Goal: Task Accomplishment & Management: Manage account settings

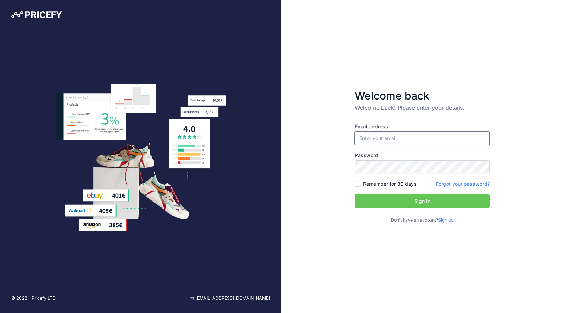
click at [441, 142] on input "email" at bounding box center [421, 137] width 135 height 13
paste input "fran@ozbackcountry.com.au"
type input "fran@ozbackcountry.com.au"
click at [408, 197] on button "Sign in" at bounding box center [421, 200] width 135 height 13
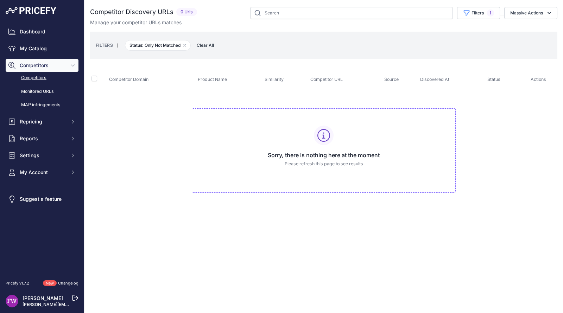
click at [70, 62] on button "Competitors" at bounding box center [42, 65] width 73 height 13
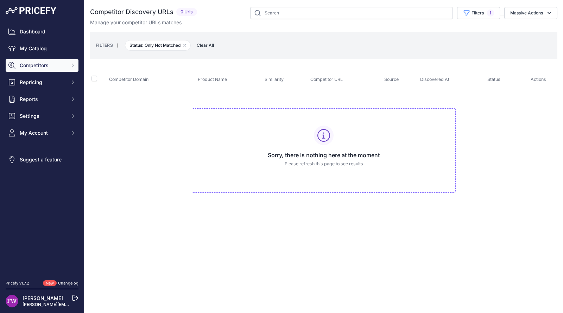
click at [70, 62] on button "Competitors" at bounding box center [42, 65] width 73 height 13
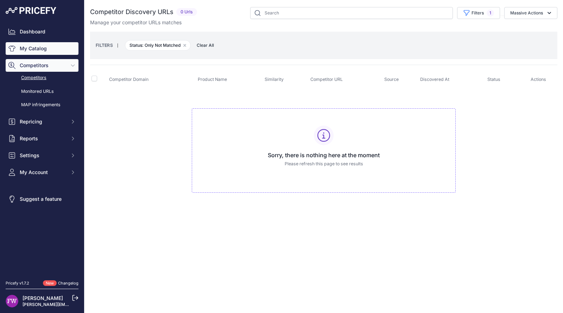
click at [41, 53] on link "My Catalog" at bounding box center [42, 48] width 73 height 13
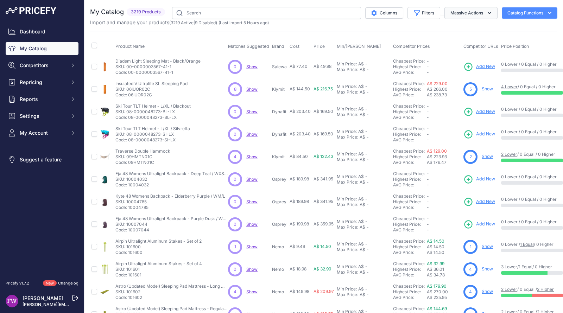
click at [470, 10] on button "Massive Actions" at bounding box center [470, 13] width 53 height 12
click at [413, 12] on icon "button" at bounding box center [416, 12] width 7 height 7
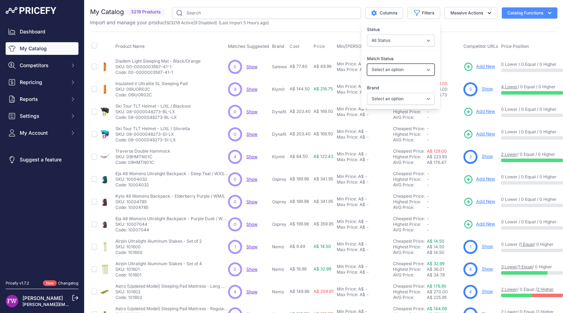
click at [413, 69] on select "Select an option Matched Unmatched" at bounding box center [401, 70] width 68 height 12
click at [401, 54] on div "Match Status Select an option Matched Unmatched" at bounding box center [400, 65] width 79 height 26
click at [400, 103] on select "Select an option 100% 226ERS Abus Albek Arva Basil BBB Cycling Biolite Black Di…" at bounding box center [401, 99] width 68 height 12
select select "The Outdoor Gourmet Company"
click at [367, 93] on select "Select an option 100% 226ERS Abus Albek Arva Basil BBB Cycling Biolite Black Di…" at bounding box center [401, 99] width 68 height 12
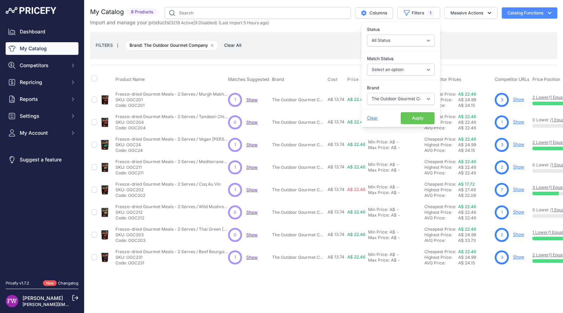
click at [255, 98] on span "Show" at bounding box center [251, 99] width 11 height 5
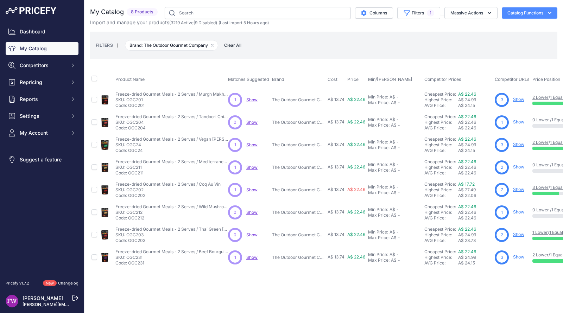
click at [252, 143] on span "Show" at bounding box center [251, 144] width 11 height 5
click at [252, 166] on span "Show" at bounding box center [251, 167] width 11 height 5
click at [250, 188] on span "Show" at bounding box center [251, 189] width 11 height 5
click at [252, 255] on span "Show" at bounding box center [251, 257] width 11 height 5
click at [251, 98] on span "Show" at bounding box center [251, 99] width 11 height 5
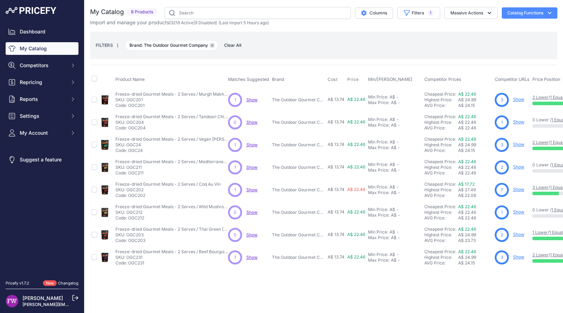
click at [213, 46] on icon "button" at bounding box center [212, 45] width 2 height 2
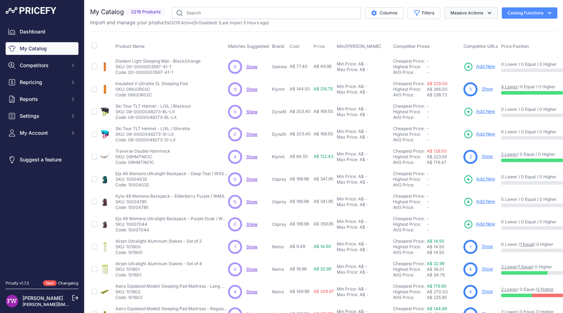
click at [470, 11] on button "Massive Actions" at bounding box center [470, 13] width 53 height 12
click at [270, 28] on div "My Catalog 3219 Products" at bounding box center [323, 211] width 467 height 408
click at [414, 11] on icon "button" at bounding box center [416, 13] width 5 height 5
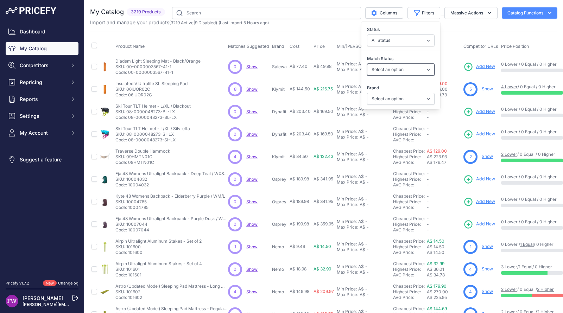
click at [400, 65] on select "Select an option Matched Unmatched" at bounding box center [401, 70] width 68 height 12
click at [403, 57] on label "Match Status" at bounding box center [401, 58] width 68 height 7
click at [403, 64] on select "Select an option Matched Unmatched" at bounding box center [401, 70] width 68 height 12
click at [413, 95] on select "Select an option 100% 226ERS Abus Albek Arva Basil BBB Cycling Biolite Black Di…" at bounding box center [401, 99] width 68 height 12
select select "Offgrid"
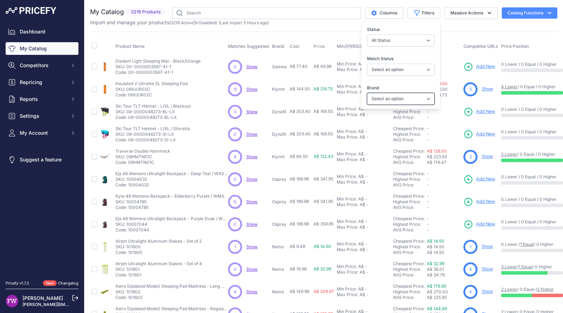
click at [367, 93] on select "Select an option 100% 226ERS Abus Albek Arva Basil BBB Cycling Biolite Black Di…" at bounding box center [401, 99] width 68 height 12
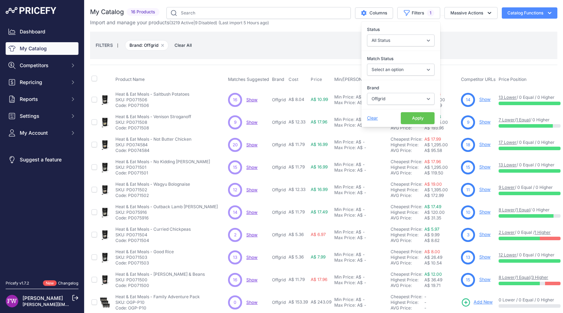
click at [255, 99] on span "Show" at bounding box center [251, 99] width 11 height 5
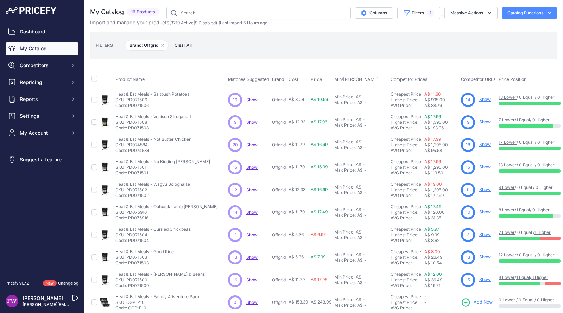
click at [255, 122] on span "Show" at bounding box center [251, 122] width 11 height 5
click at [250, 146] on p "Show Discovering..." at bounding box center [251, 145] width 11 height 6
click at [251, 144] on span "Show" at bounding box center [251, 144] width 11 height 5
click at [251, 167] on span "Show" at bounding box center [251, 167] width 11 height 5
click at [251, 187] on span "Show" at bounding box center [251, 189] width 11 height 5
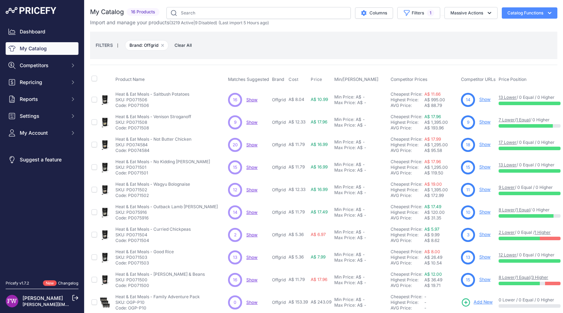
click at [251, 211] on span "Show" at bounding box center [251, 212] width 11 height 5
click at [248, 235] on span "Show" at bounding box center [251, 234] width 11 height 5
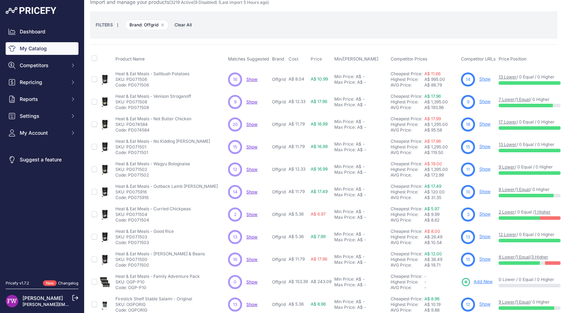
scroll to position [29, 0]
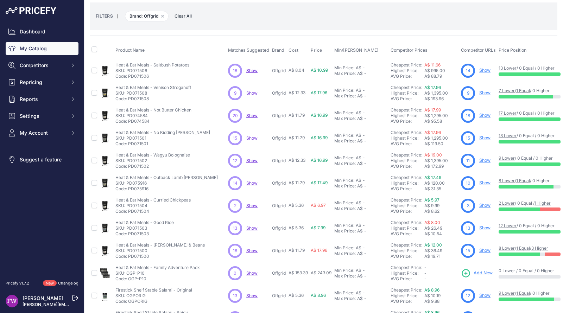
click at [251, 227] on span "Show" at bounding box center [251, 227] width 11 height 5
click at [253, 248] on span "Show" at bounding box center [251, 250] width 11 height 5
click at [248, 297] on p "Show Discovering..." at bounding box center [251, 296] width 11 height 6
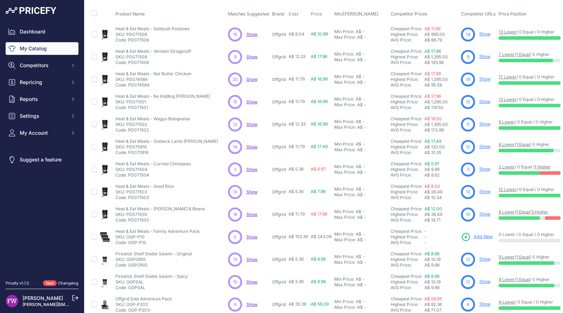
scroll to position [88, 0]
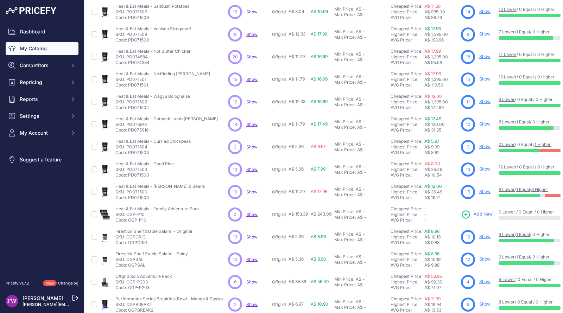
click at [253, 238] on div "13 13 Show Discovering..." at bounding box center [248, 237] width 41 height 14
click at [253, 238] on p "Show Discovering..." at bounding box center [251, 237] width 11 height 6
click at [251, 234] on span "Show" at bounding box center [251, 236] width 11 height 5
click at [253, 257] on span "Show" at bounding box center [251, 259] width 11 height 5
click at [255, 282] on span "Show" at bounding box center [251, 281] width 11 height 5
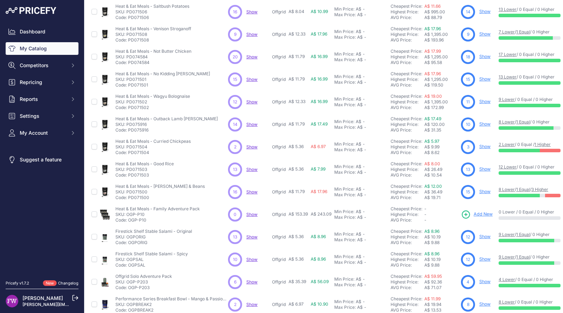
scroll to position [146, 0]
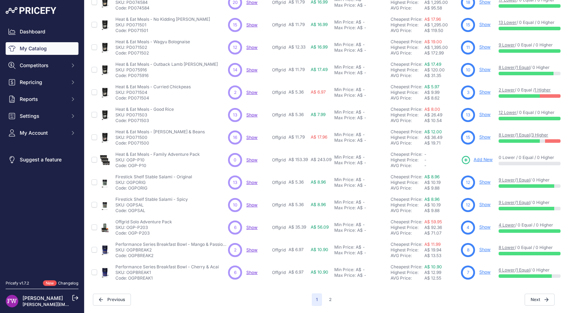
click at [251, 247] on span "Show" at bounding box center [251, 249] width 11 height 5
click at [251, 270] on span "Show" at bounding box center [251, 272] width 11 height 5
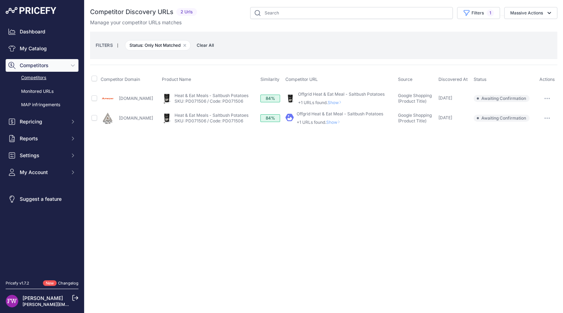
click at [543, 94] on button "button" at bounding box center [547, 99] width 14 height 10
click at [534, 113] on button "Confirm match" at bounding box center [527, 113] width 58 height 11
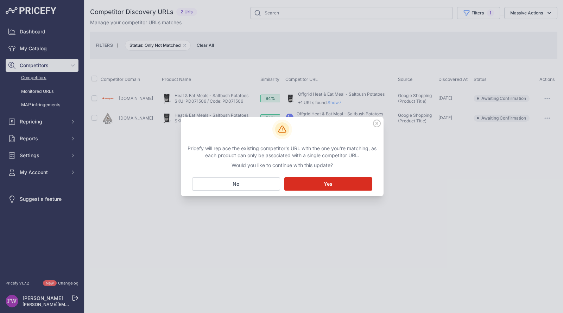
click at [329, 179] on button "Matching... Yes" at bounding box center [328, 183] width 88 height 13
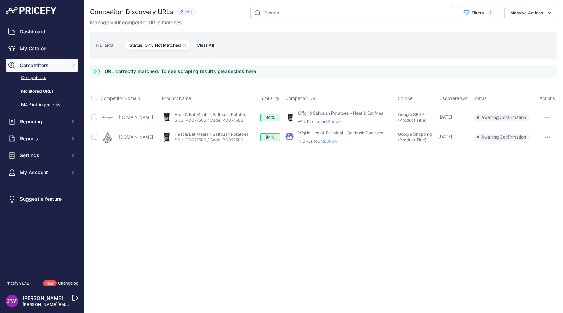
click at [553, 132] on button "button" at bounding box center [547, 137] width 14 height 10
click at [534, 149] on button "Confirm match" at bounding box center [527, 151] width 58 height 11
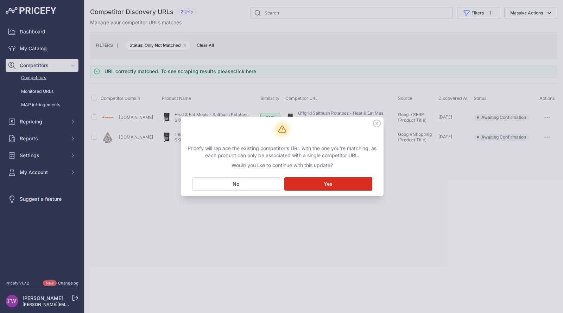
click at [357, 186] on button "Matching... Yes" at bounding box center [328, 183] width 88 height 13
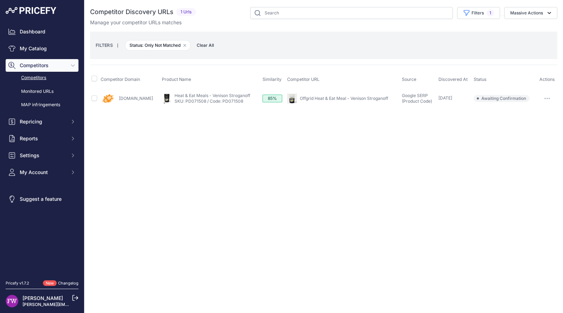
click at [549, 96] on button "button" at bounding box center [547, 99] width 14 height 10
click at [535, 117] on button "Confirm match" at bounding box center [527, 113] width 58 height 11
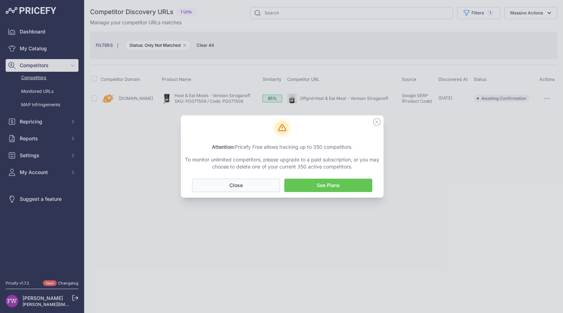
click at [262, 181] on button "No Close" at bounding box center [236, 185] width 88 height 13
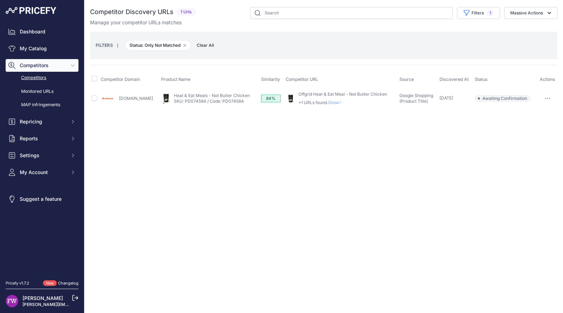
click at [545, 98] on button "button" at bounding box center [547, 99] width 14 height 10
click at [538, 108] on button "Confirm match" at bounding box center [527, 113] width 58 height 11
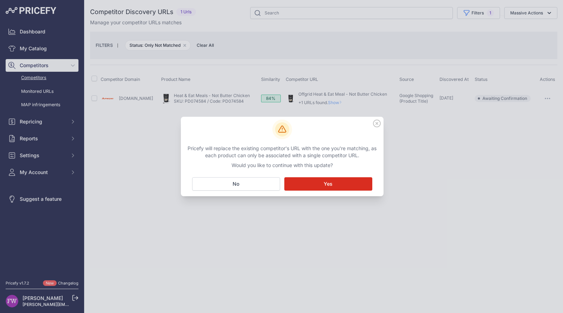
click at [325, 188] on button "Matching... Yes" at bounding box center [328, 183] width 88 height 13
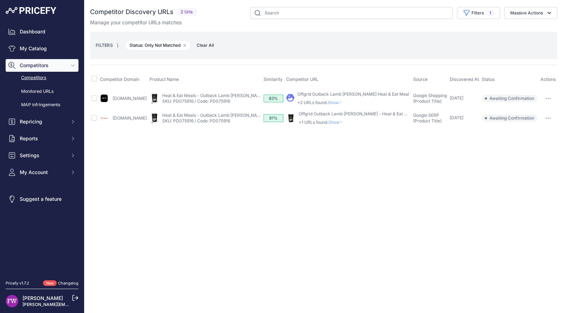
click at [549, 95] on button "button" at bounding box center [548, 99] width 14 height 10
click at [532, 115] on button "Confirm match" at bounding box center [527, 113] width 58 height 11
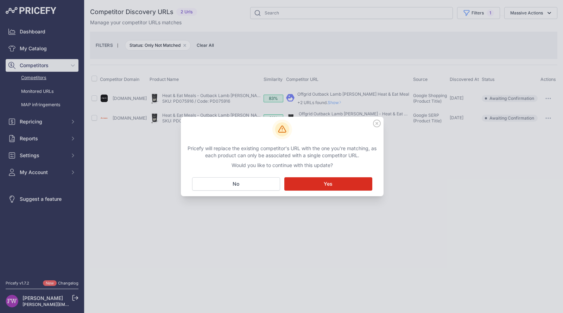
click at [340, 185] on button "Matching... Yes" at bounding box center [328, 183] width 88 height 13
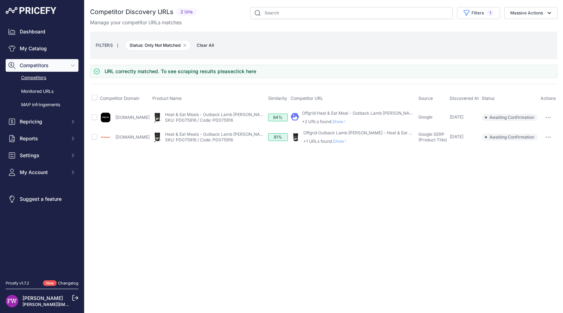
click at [551, 132] on button "button" at bounding box center [548, 137] width 14 height 10
click at [548, 148] on button "Confirm match" at bounding box center [527, 151] width 58 height 11
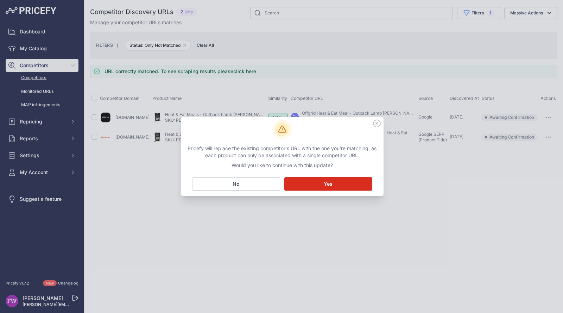
click at [334, 176] on div "Pricefy will replace the existing competitor's URL with the one you're matching…" at bounding box center [282, 156] width 203 height 79
click at [328, 182] on span "Yes" at bounding box center [327, 183] width 9 height 7
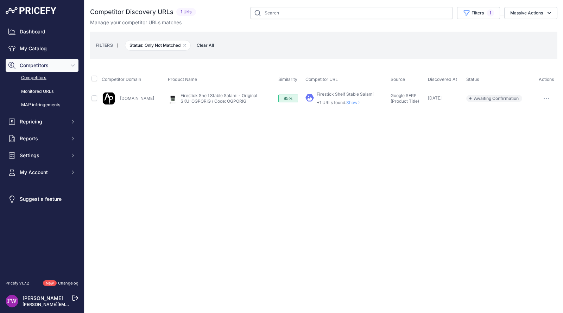
click at [548, 98] on button "button" at bounding box center [546, 99] width 14 height 10
click at [533, 117] on button "Confirm match" at bounding box center [527, 113] width 58 height 11
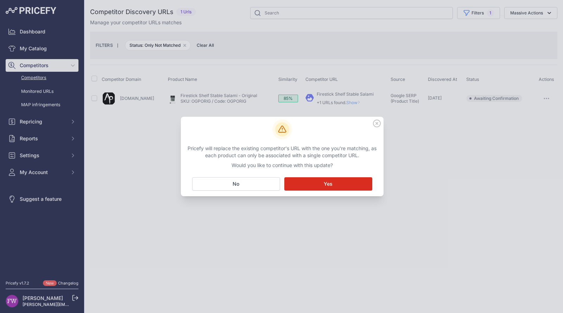
click at [329, 188] on button "Matching... Yes" at bounding box center [328, 183] width 88 height 13
